Goal: Task Accomplishment & Management: Complete application form

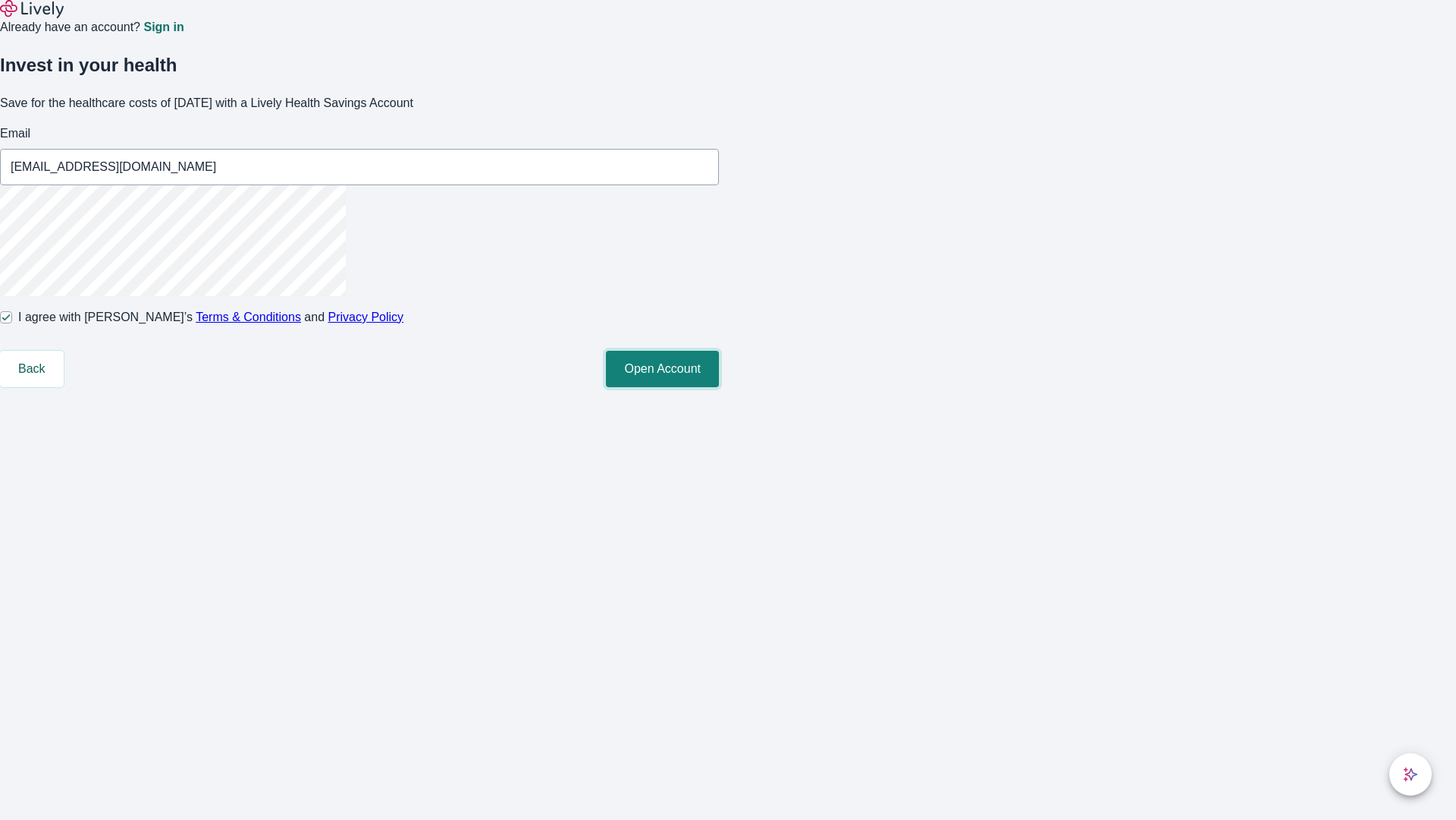
click at [719, 387] on button "Open Account" at bounding box center [662, 369] width 113 height 37
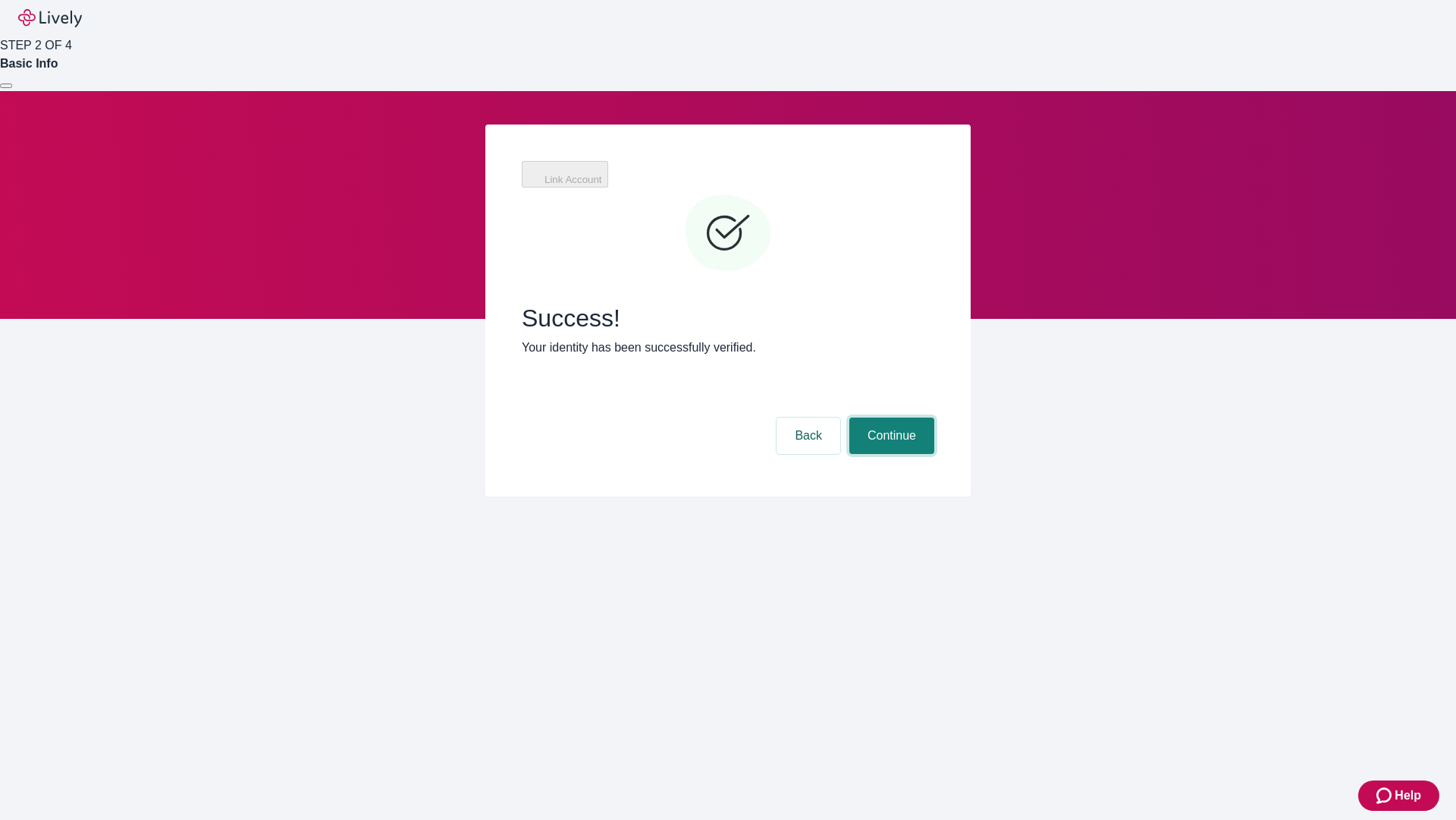
click at [934, 418] on button "Continue" at bounding box center [891, 436] width 85 height 37
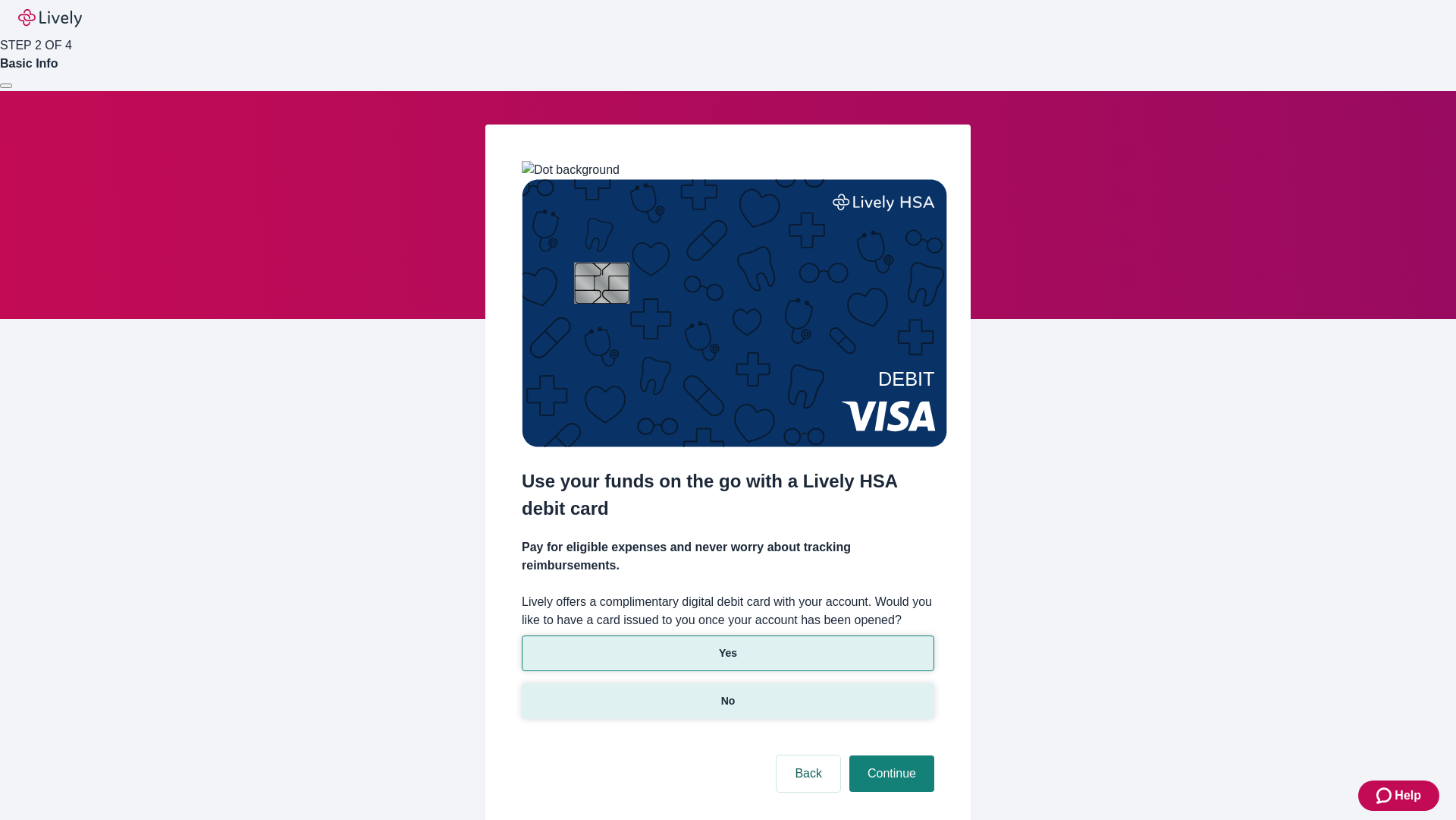
click at [727, 693] on p "No" at bounding box center [728, 701] width 15 height 16
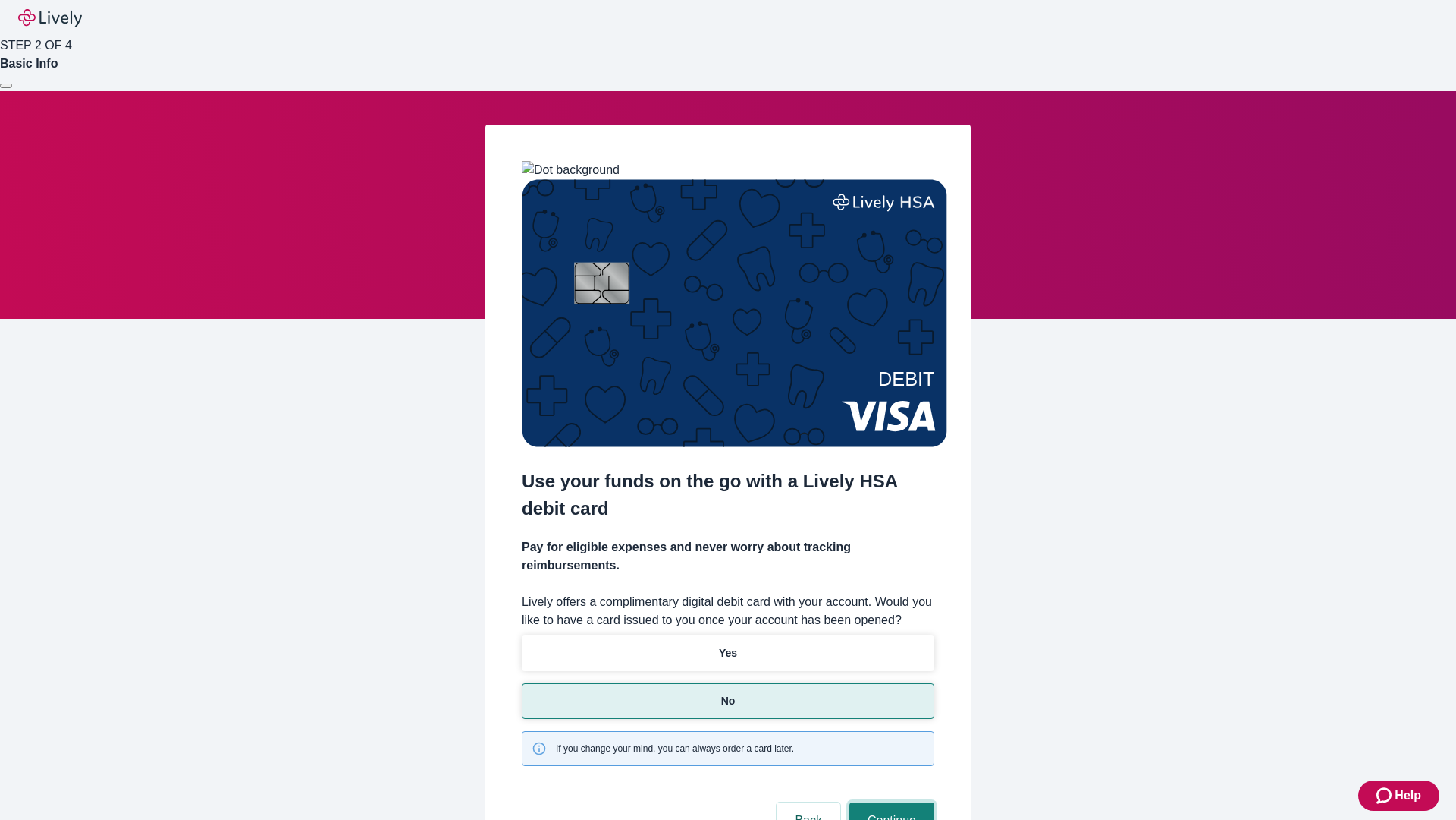
click at [890, 802] on button "Continue" at bounding box center [891, 820] width 85 height 37
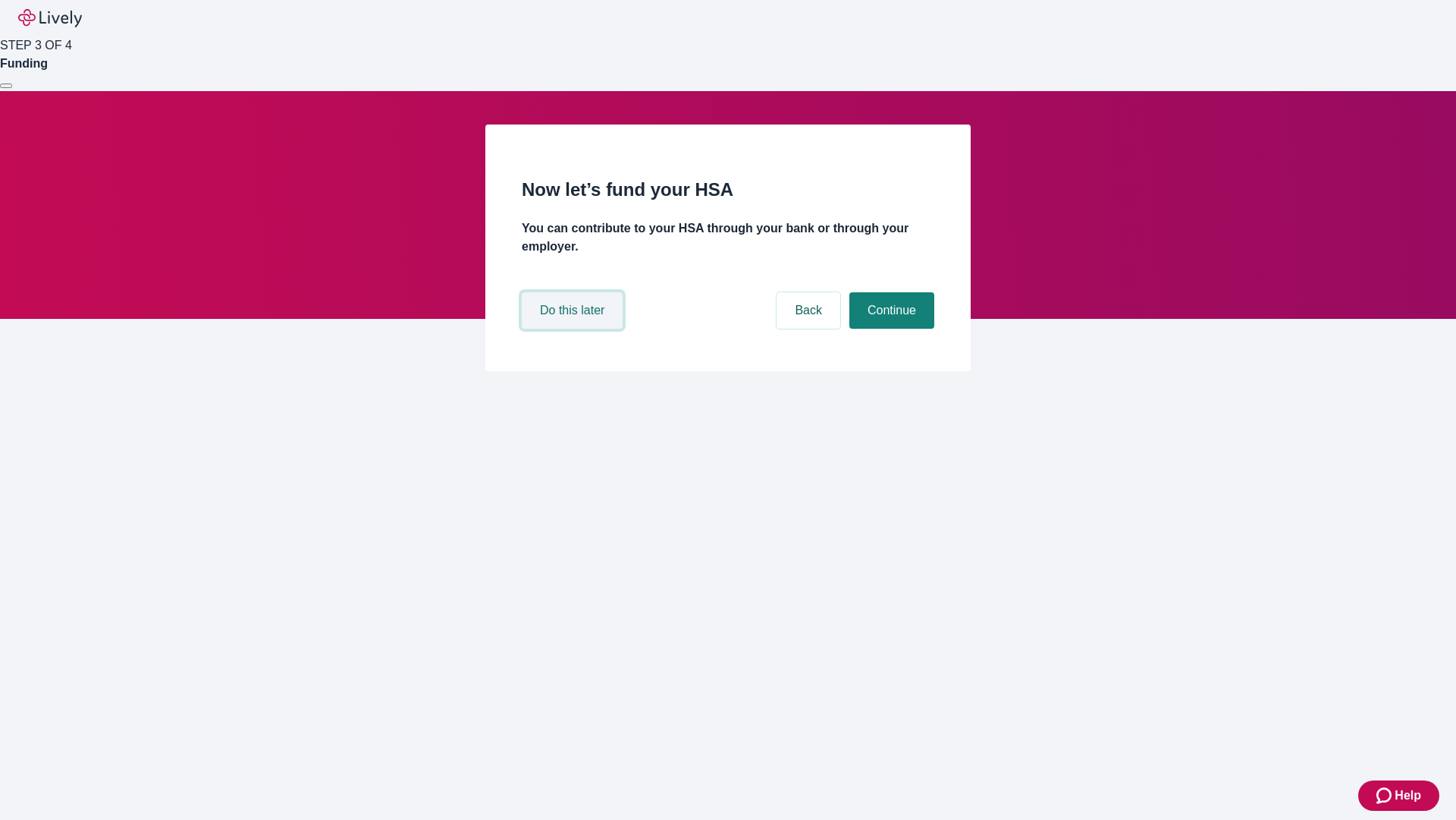
click at [574, 329] on button "Do this later" at bounding box center [572, 310] width 101 height 37
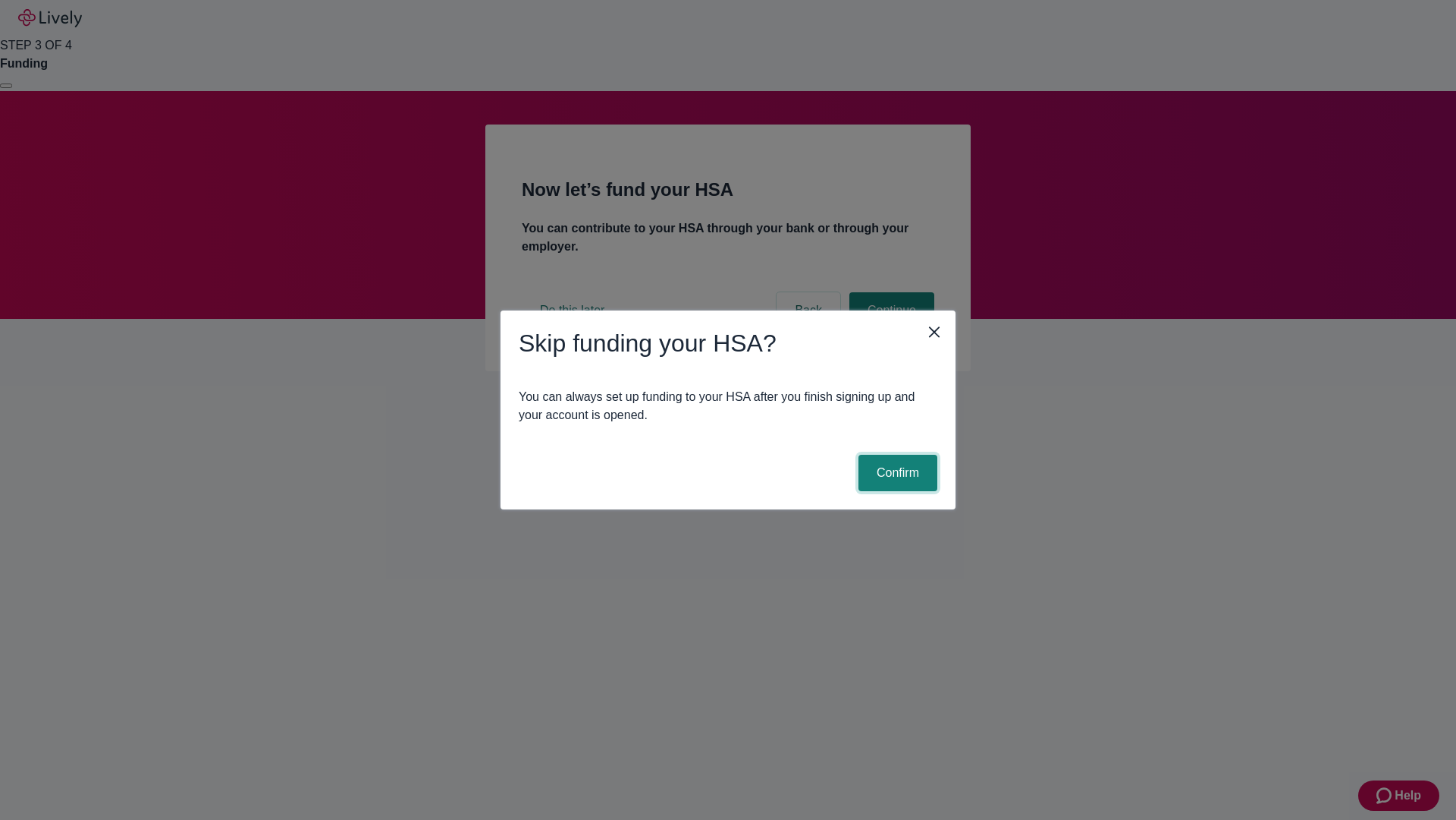
click at [896, 472] on button "Confirm" at bounding box center [898, 472] width 79 height 37
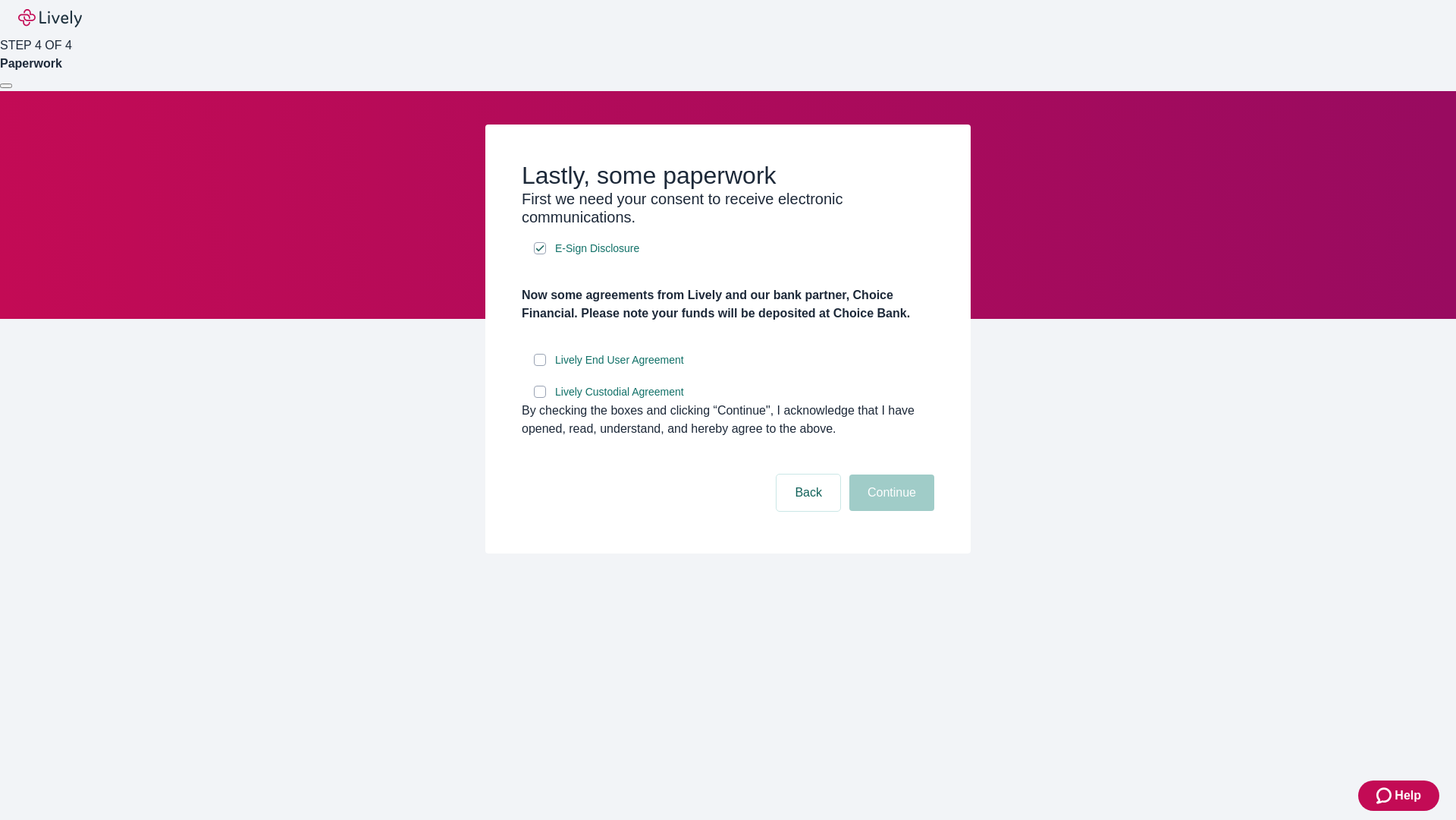
click at [540, 365] on input "Lively End User Agreement" at bounding box center [540, 359] width 12 height 12
checkbox input "true"
click at [540, 398] on input "Lively Custodial Agreement" at bounding box center [540, 391] width 12 height 12
checkbox input "true"
click at [890, 511] on button "Continue" at bounding box center [891, 492] width 85 height 37
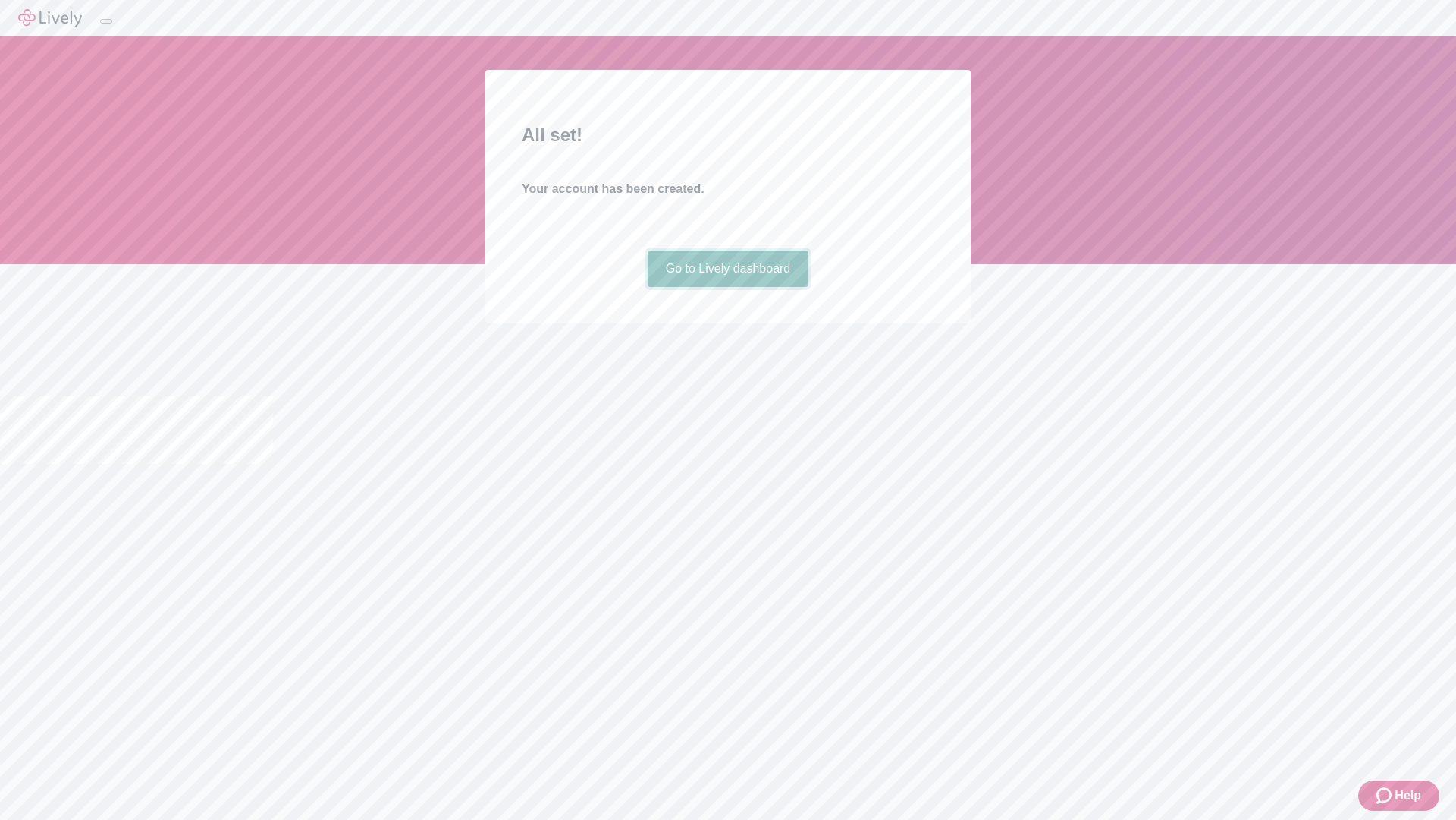
click at [727, 287] on link "Go to Lively dashboard" at bounding box center [728, 269] width 162 height 37
